Goal: Information Seeking & Learning: Find specific fact

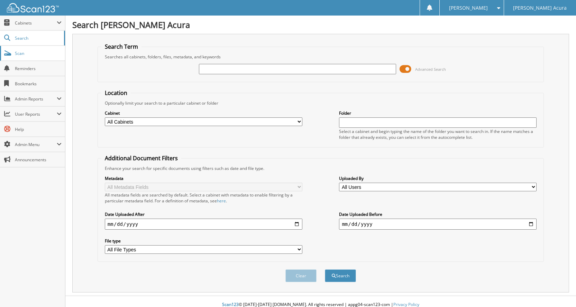
click at [27, 57] on link "Scan" at bounding box center [32, 53] width 65 height 15
click at [24, 55] on span "Scan" at bounding box center [38, 53] width 47 height 6
click at [38, 52] on span "Scan" at bounding box center [38, 53] width 47 height 6
type input "63089"
click at [325, 270] on button "Search" at bounding box center [340, 276] width 31 height 13
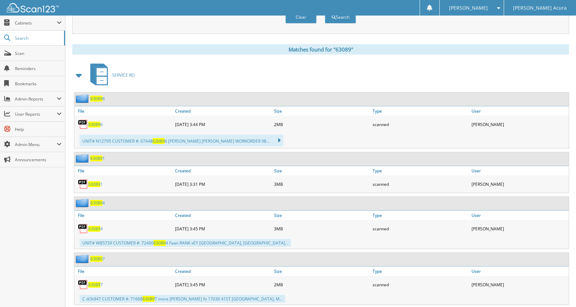
scroll to position [311, 0]
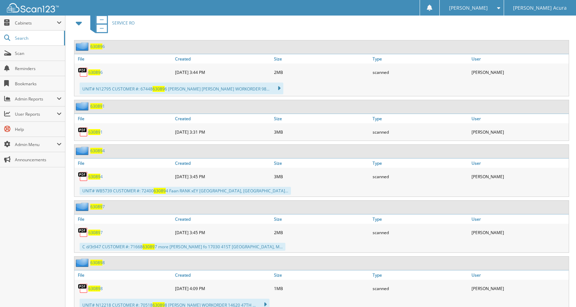
click at [77, 22] on span at bounding box center [79, 23] width 10 height 12
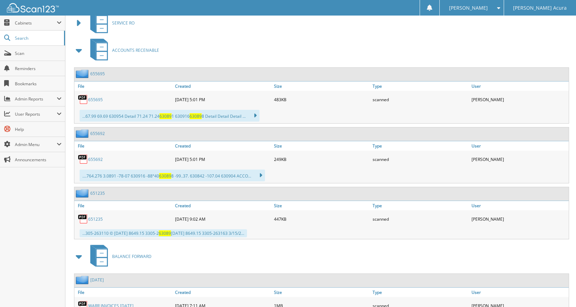
click at [80, 52] on span at bounding box center [79, 50] width 10 height 12
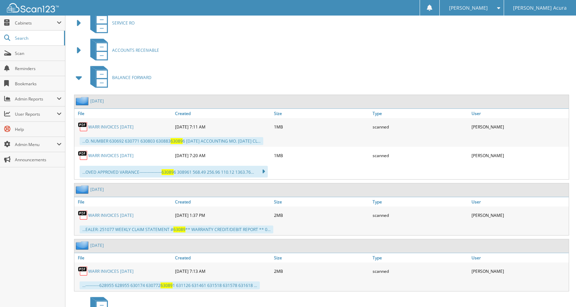
click at [82, 76] on span at bounding box center [79, 78] width 10 height 12
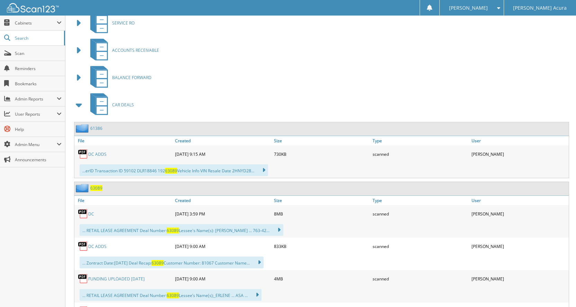
click at [94, 246] on link "DC ADDS" at bounding box center [97, 247] width 18 height 6
click at [25, 56] on span "Scan" at bounding box center [38, 53] width 47 height 6
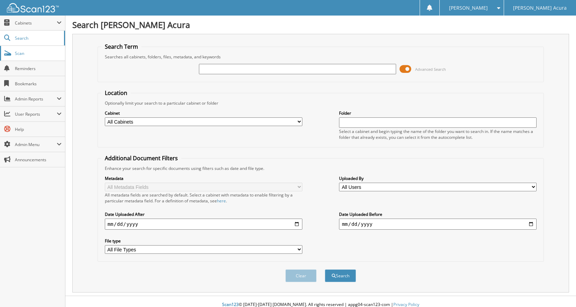
click at [24, 52] on span "Scan" at bounding box center [38, 53] width 47 height 6
click at [34, 52] on span "Scan" at bounding box center [38, 53] width 47 height 6
click at [34, 58] on link "Scan" at bounding box center [32, 53] width 65 height 15
type input "centurylink"
click at [325, 270] on button "Search" at bounding box center [340, 276] width 31 height 13
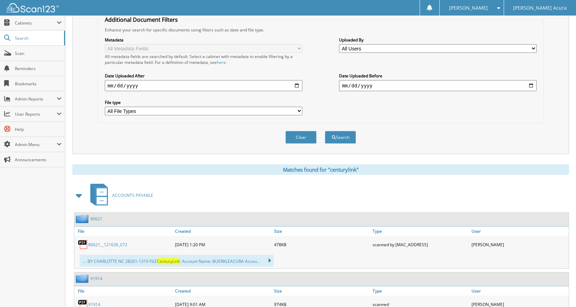
scroll to position [242, 0]
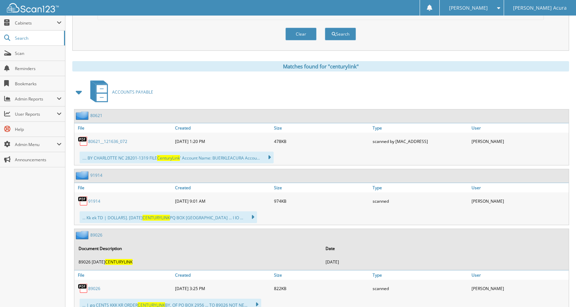
click at [97, 203] on link "91914" at bounding box center [94, 201] width 12 height 6
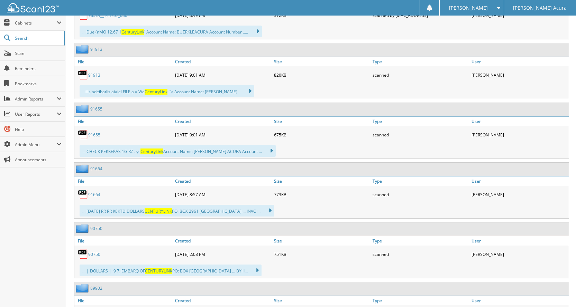
scroll to position [2973, 0]
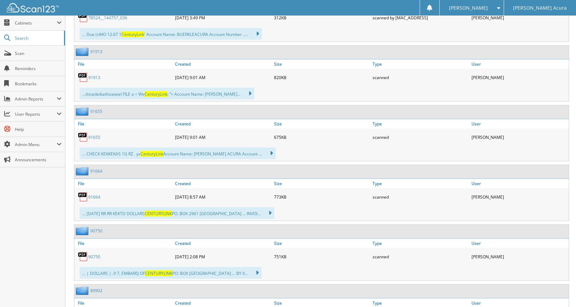
click at [99, 137] on link "91655" at bounding box center [94, 137] width 12 height 6
